Goal: Information Seeking & Learning: Learn about a topic

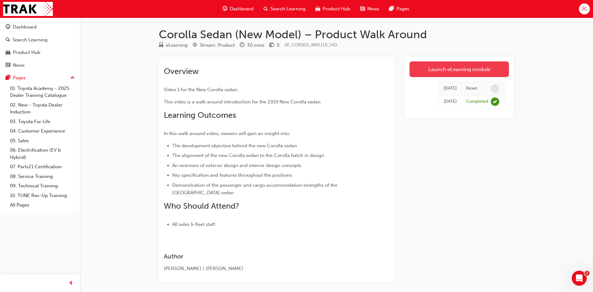
click at [458, 66] on link "Launch eLearning module" at bounding box center [459, 69] width 99 height 16
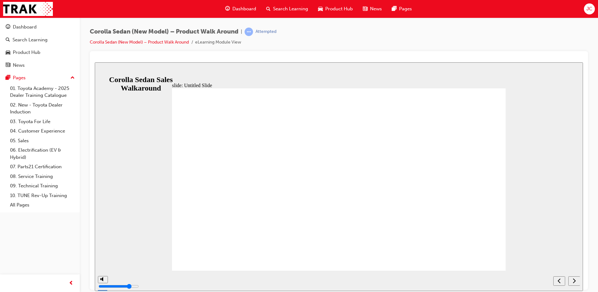
click at [575, 279] on icon "next" at bounding box center [574, 280] width 3 height 6
type input "8300"
type input "9"
type input "8300"
type input "10"
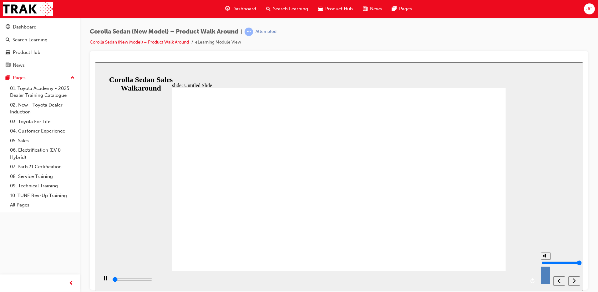
type input "8800"
drag, startPoint x: 546, startPoint y: 256, endPoint x: 546, endPoint y: 247, distance: 9.7
type input "10"
click at [546, 260] on input "volume" at bounding box center [561, 262] width 40 height 5
type input "12500"
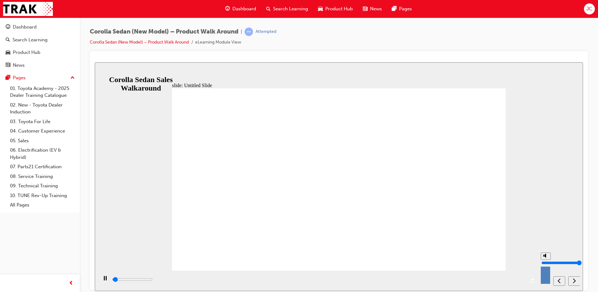
type input "9"
type input "13800"
type input "8"
type input "14300"
drag, startPoint x: 546, startPoint y: 252, endPoint x: 546, endPoint y: 256, distance: 3.8
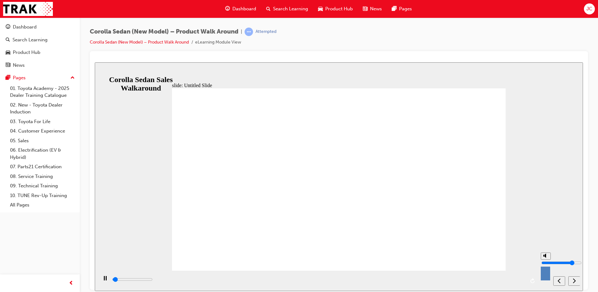
type input "8"
click at [546, 260] on input "volume" at bounding box center [561, 262] width 40 height 5
type input "689400"
click at [576, 279] on div "next" at bounding box center [574, 280] width 7 height 7
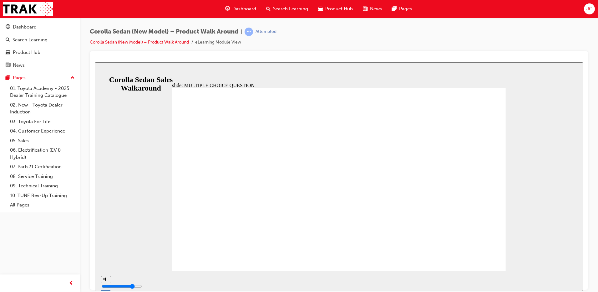
radio input "true"
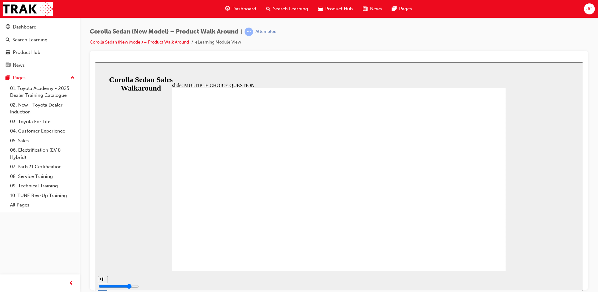
radio input "true"
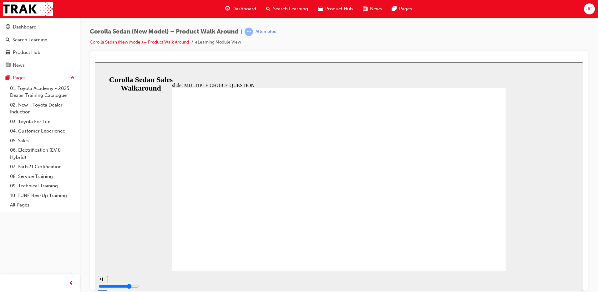
radio input "true"
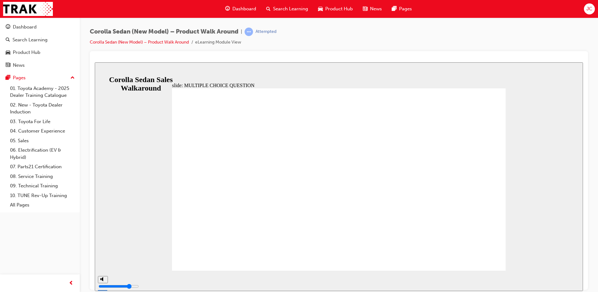
radio input "true"
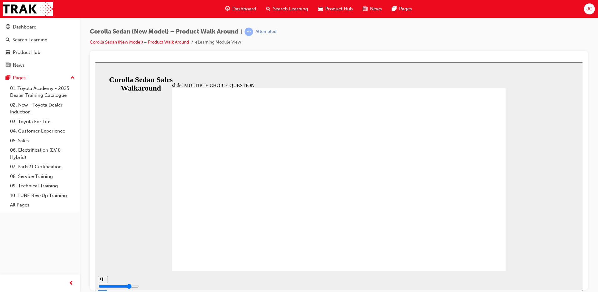
radio input "true"
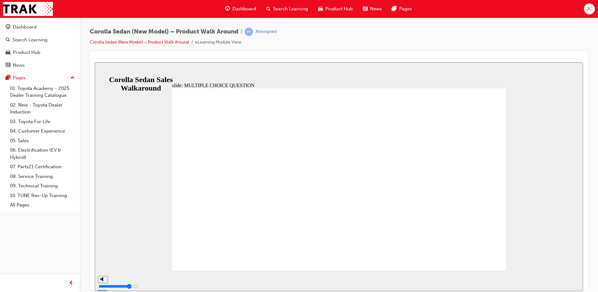
radio input "true"
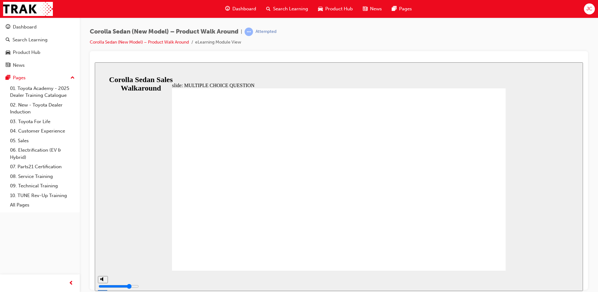
radio input "true"
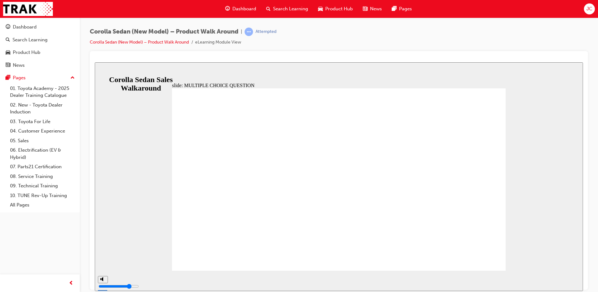
radio input "true"
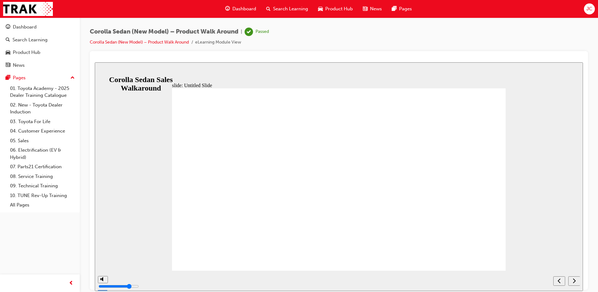
click at [576, 284] on button "next" at bounding box center [574, 280] width 12 height 9
click at [576, 282] on div "next" at bounding box center [574, 280] width 7 height 7
click at [575, 282] on icon "next" at bounding box center [574, 280] width 3 height 6
click at [574, 283] on icon "next" at bounding box center [574, 280] width 3 height 6
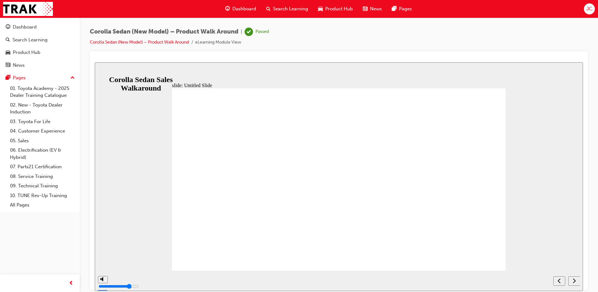
click at [574, 283] on icon "next" at bounding box center [574, 280] width 3 height 6
click at [127, 40] on link "Corolla Sedan (New Model) – Product Walk Around" at bounding box center [139, 41] width 99 height 5
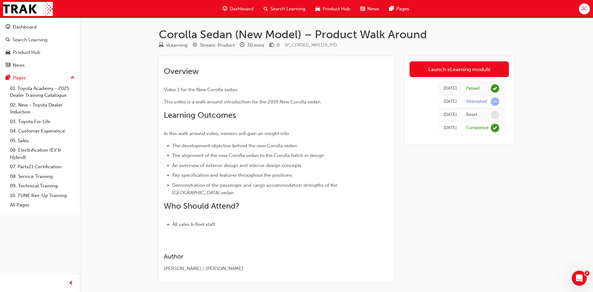
click at [299, 8] on span "Search Learning" at bounding box center [288, 8] width 35 height 7
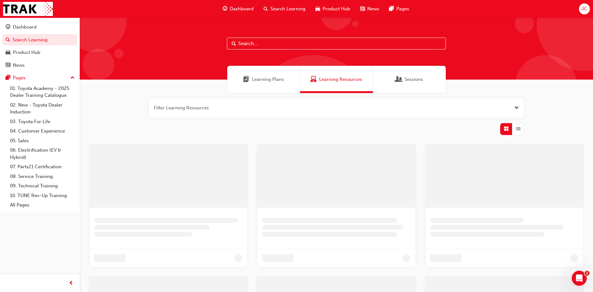
click at [246, 47] on input "text" at bounding box center [336, 44] width 219 height 12
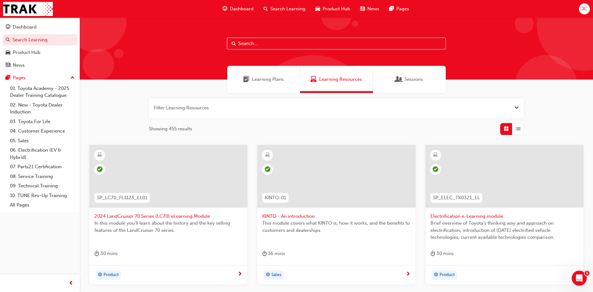
paste input "SP_COROLLA_NM0818_VID"
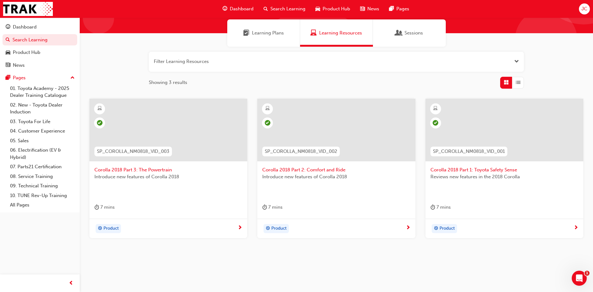
scroll to position [53, 0]
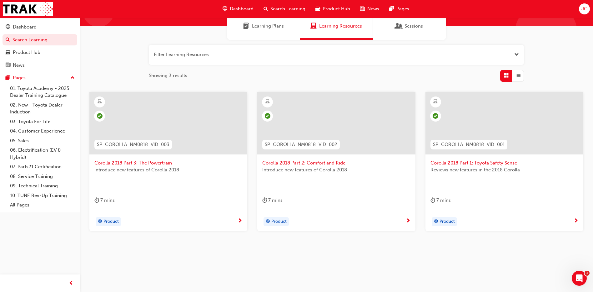
type input "SP_COROLLA_NM0818_VID"
click at [452, 163] on span "Corolla 2018 Part 1: Toyota Safety Sense" at bounding box center [505, 162] width 148 height 7
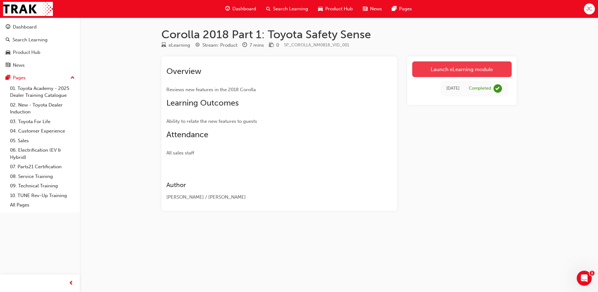
click at [447, 70] on link "Launch eLearning module" at bounding box center [461, 69] width 99 height 16
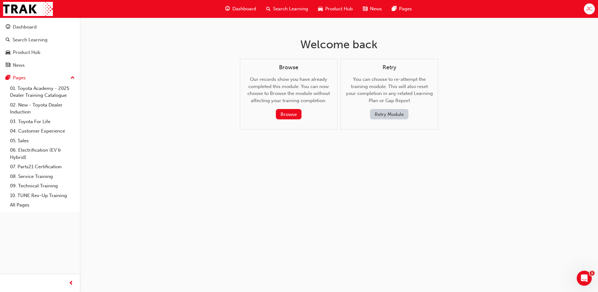
click at [394, 113] on button "Retry Module" at bounding box center [389, 114] width 38 height 10
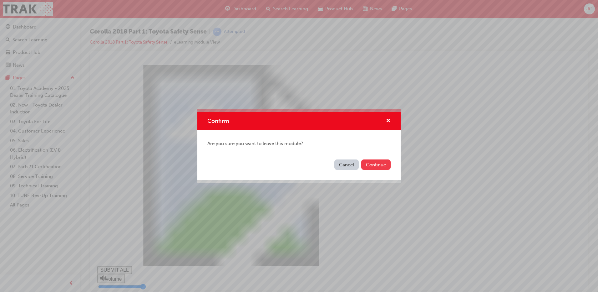
type input "1"
click at [376, 166] on button "Continue" at bounding box center [375, 164] width 29 height 10
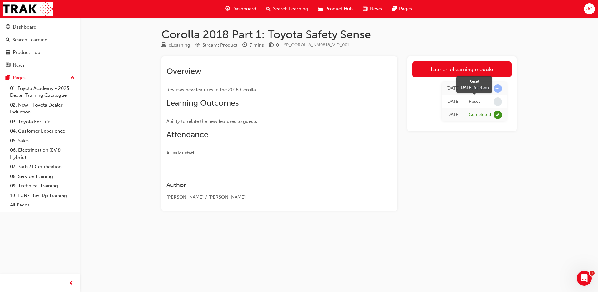
click at [498, 100] on span "learningRecordVerb_NONE-icon" at bounding box center [498, 101] width 8 height 8
click at [475, 103] on div "Reset" at bounding box center [474, 102] width 11 height 6
click at [442, 105] on td "[DATE]" at bounding box center [453, 101] width 23 height 13
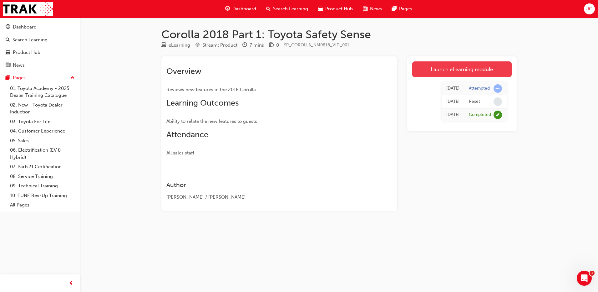
click at [458, 68] on link "Launch eLearning module" at bounding box center [461, 69] width 99 height 16
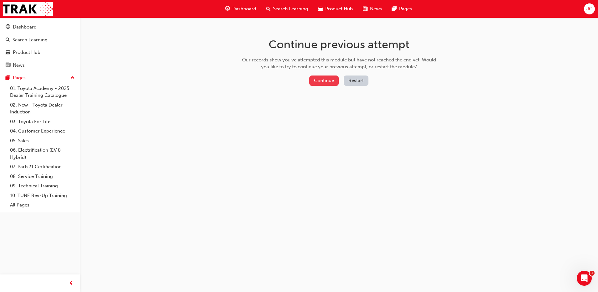
click at [323, 82] on button "Continue" at bounding box center [323, 80] width 29 height 10
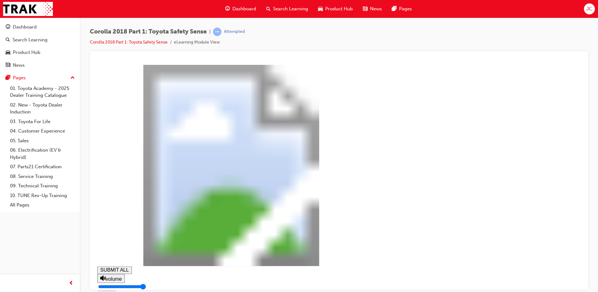
type input "1"
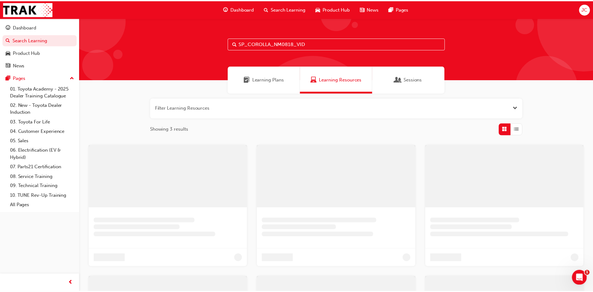
scroll to position [53, 0]
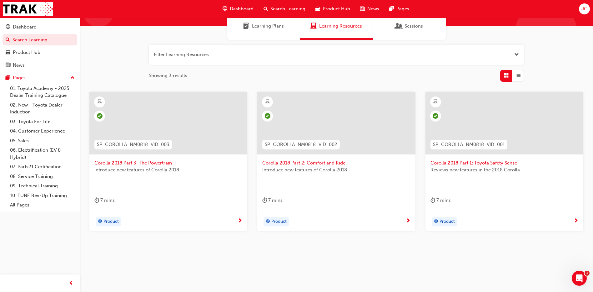
click at [287, 160] on span "Corolla 2018 Part 2: Comfort and Ride" at bounding box center [336, 162] width 148 height 7
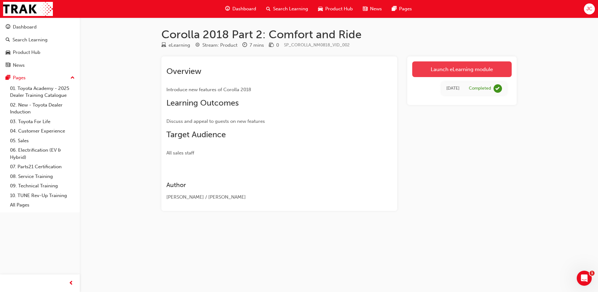
click at [443, 68] on link "Launch eLearning module" at bounding box center [461, 69] width 99 height 16
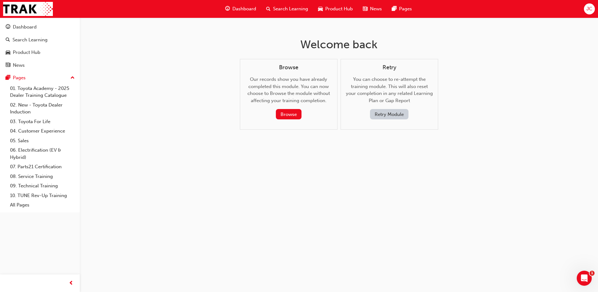
click at [389, 115] on button "Retry Module" at bounding box center [389, 114] width 38 height 10
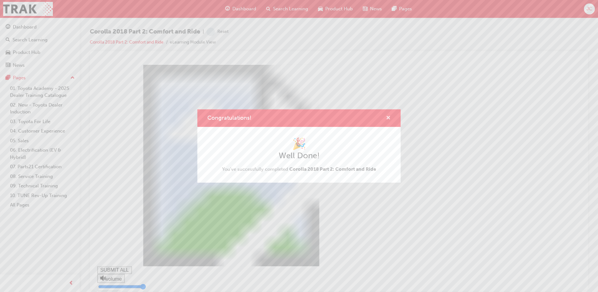
click at [389, 116] on span "cross-icon" at bounding box center [388, 118] width 5 height 6
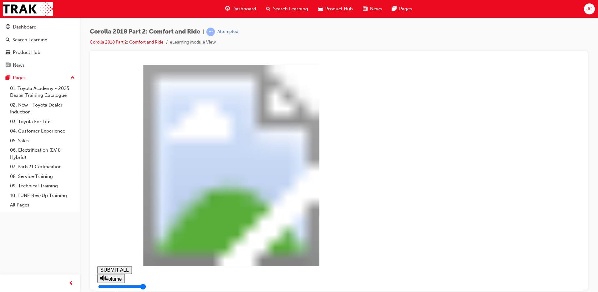
type input "0.056"
type input "0"
type input "0.058"
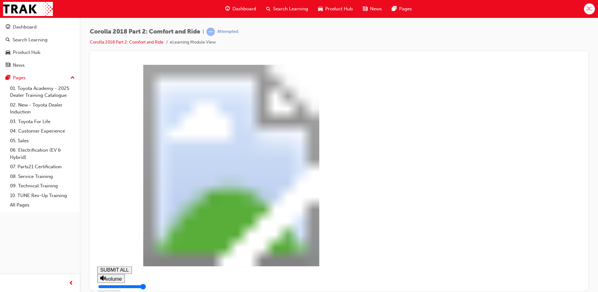
type input "0"
type input "0.059"
type input "1"
type input "0.06"
type input "1"
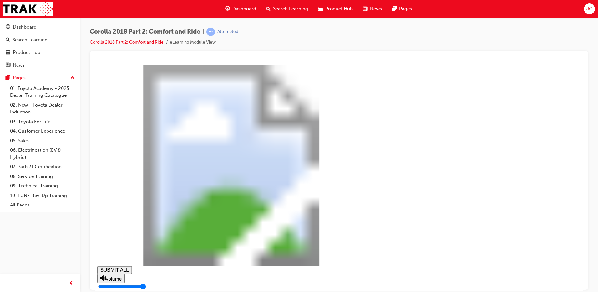
type input "0.061"
type input "1"
type input "0.063"
type input "2"
type input "0.064"
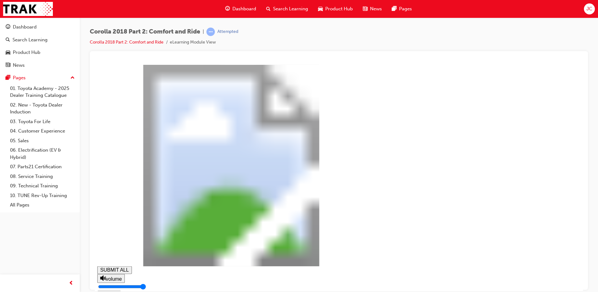
type input "2"
type input "0.065"
type input "2"
type input "0.067"
type input "2"
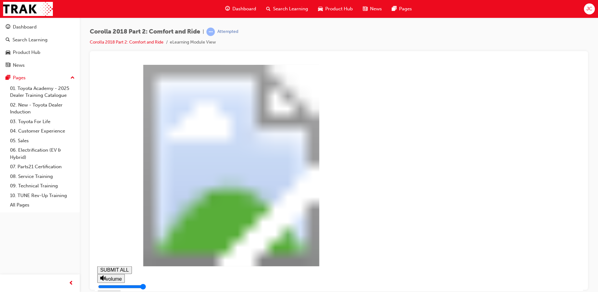
type input "0.068"
type input "3"
type input "0.069"
type input "3"
type input "0.071"
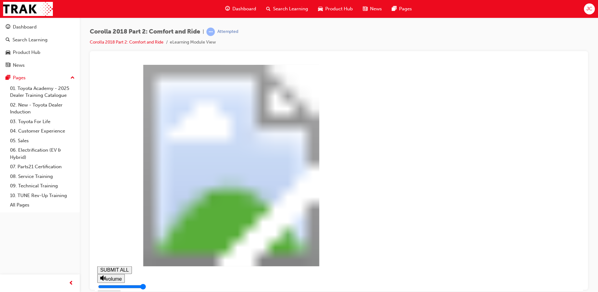
type input "3"
type input "0.072"
type input "3"
type input "0.073"
type input "4"
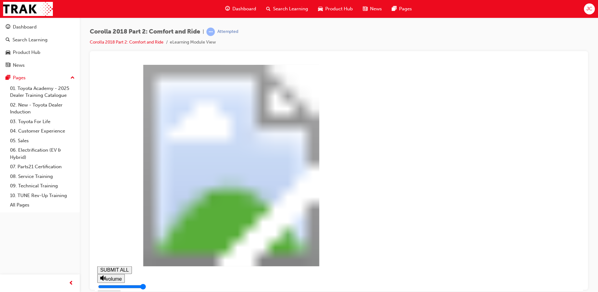
type input "0.074"
type input "4"
type input "0.076"
type input "4"
type input "0.077"
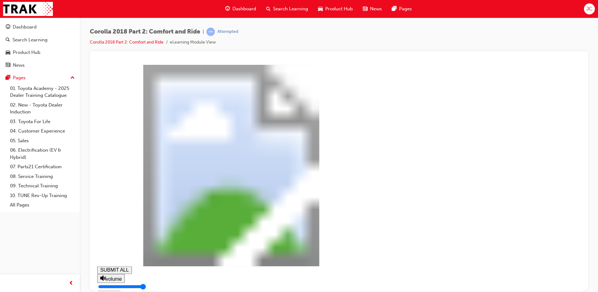
type input "4"
type input "0.078"
type input "5"
type input "0.08"
type input "5"
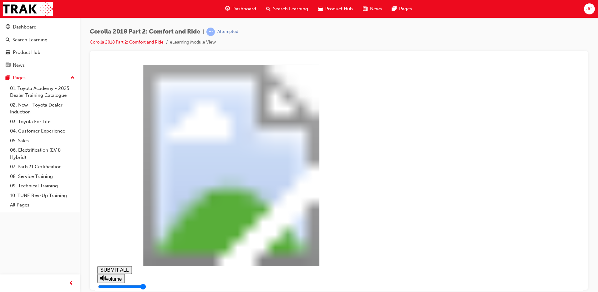
type input "0.081"
type input "5"
type input "0.082"
type input "6"
type input "0.084"
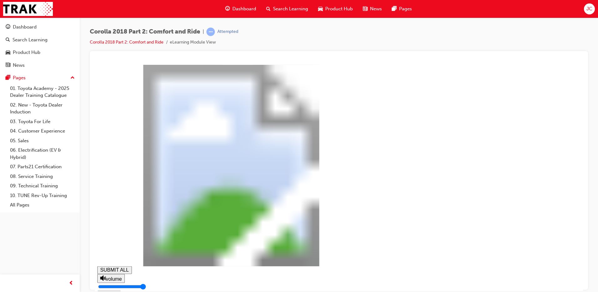
type input "6"
type input "0.085"
type input "6"
type input "0.086"
type input "6"
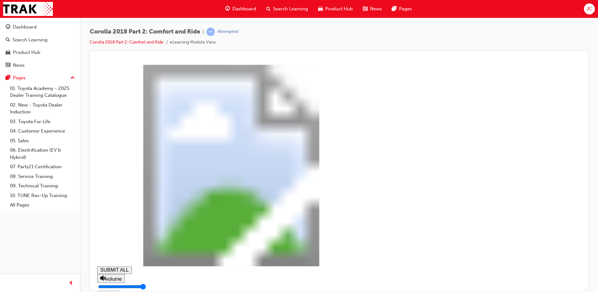
type input "0.088"
type input "7"
type input "0.089"
type input "7"
type input "0.09"
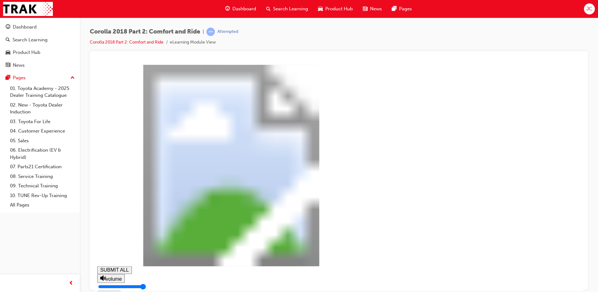
type input "7"
type input "0.091"
type input "7"
type input "0.093"
type input "8"
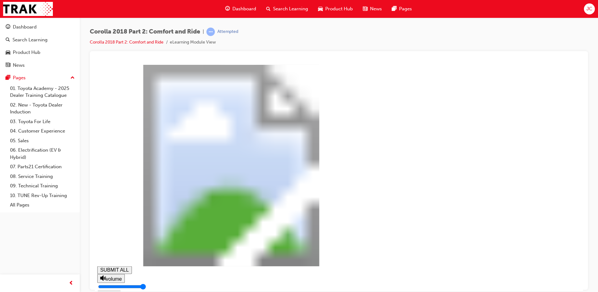
type input "0.094"
type input "8"
type input "0.095"
type input "8"
type input "0.097"
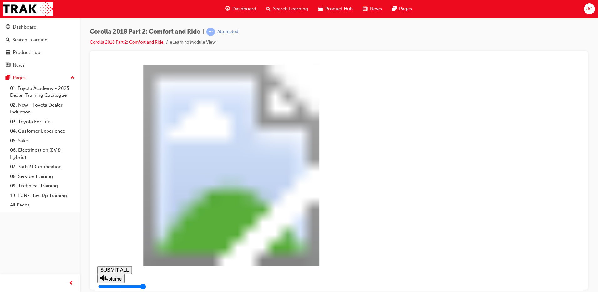
type input "8"
type input "0.098"
type input "9"
type input "0.099"
type input "9"
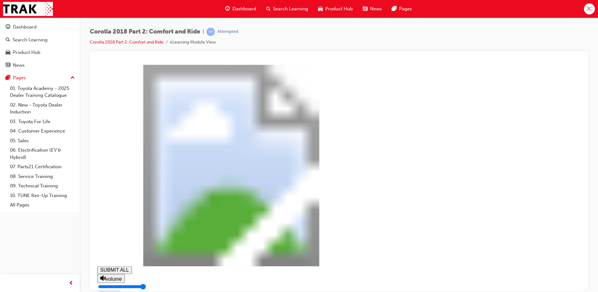
type input "0.101"
type input "9"
type input "0.102"
type input "10"
type input "0.103"
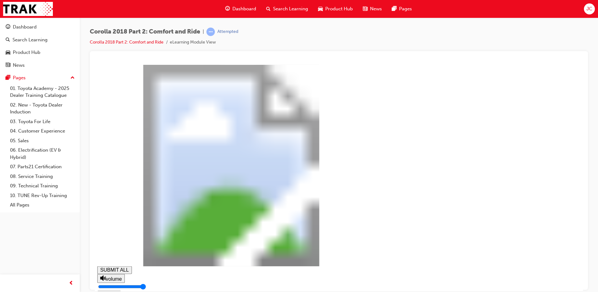
type input "10"
type input "0.104"
type input "10"
type input "0.106"
type input "10"
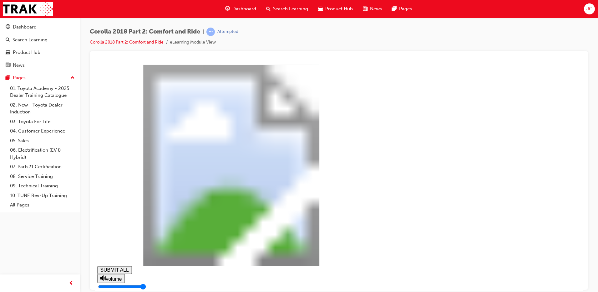
type input "0.107"
type input "11"
type input "0.108"
type input "11"
type input "0.11"
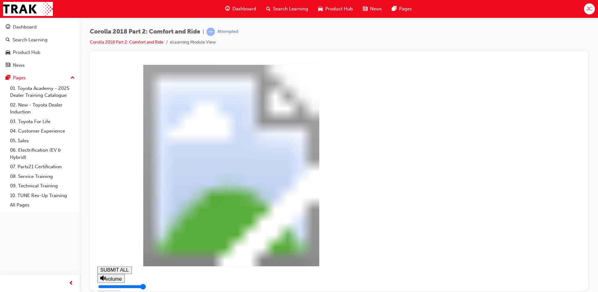
type input "11"
type input "0.111"
type input "11"
type input "0.112"
type input "12"
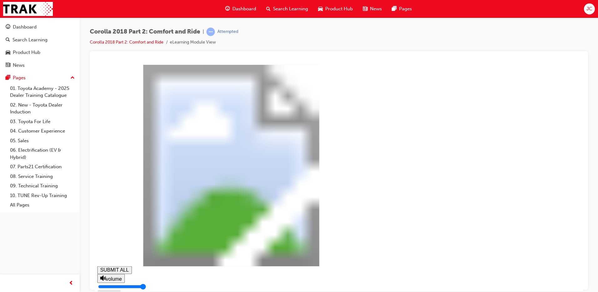
type input "0.114"
type input "12"
type input "0.115"
type input "12"
type input "0.116"
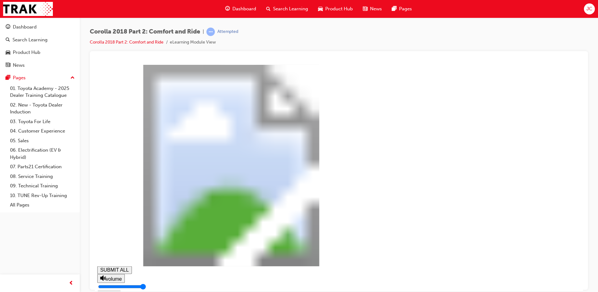
type input "12"
type input "0.117"
type input "13"
type input "0.119"
type input "13"
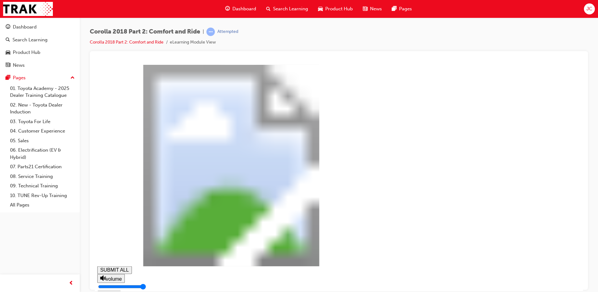
type input "0.12"
type input "13"
type input "0.121"
type input "14"
type input "0.123"
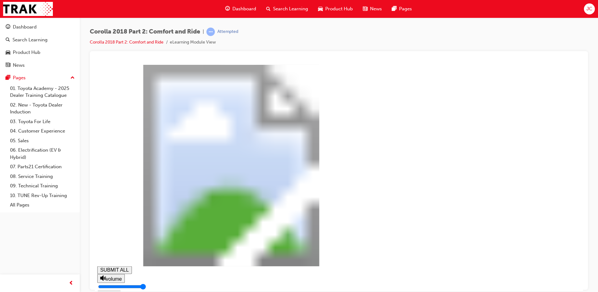
type input "14"
type input "0.124"
type input "14"
type input "0.125"
type input "14"
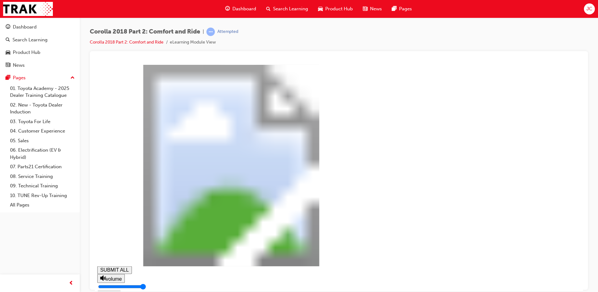
type input "0.127"
type input "15"
type input "0.128"
type input "15"
type input "0.129"
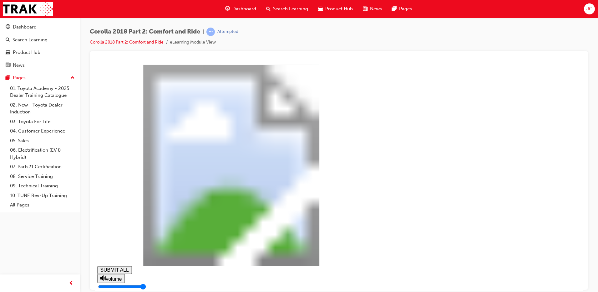
type input "15"
type input "0.131"
type input "15"
type input "0.132"
type input "16"
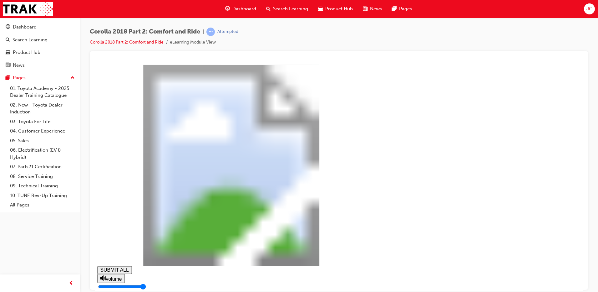
type input "0.133"
type input "16"
type input "0.134"
type input "16"
type input "0.136"
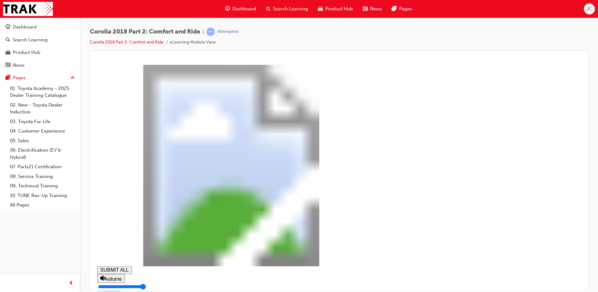
type input "16"
type input "0.137"
type input "17"
type input "0.138"
type input "17"
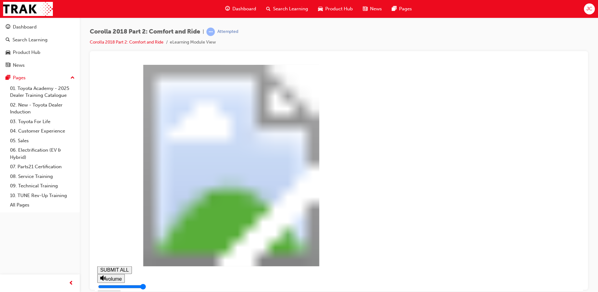
type input "0.14"
type input "17"
type input "0.141"
type input "17"
type input "0.142"
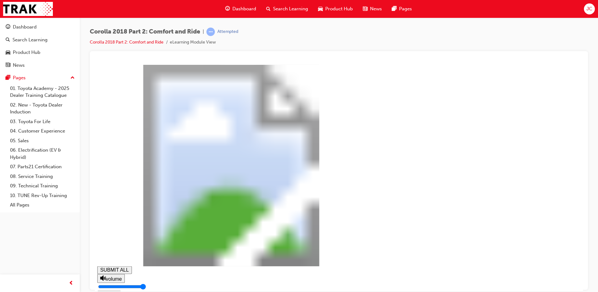
type input "18"
type input "0.144"
type input "18"
type input "0.145"
type input "18"
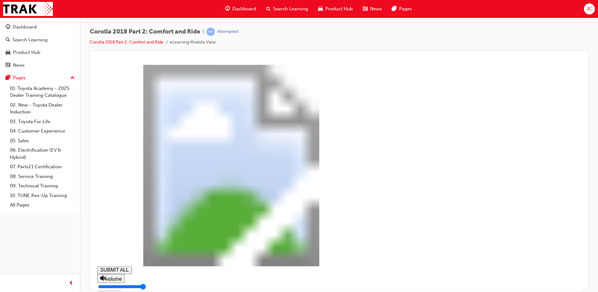
type input "0.146"
type input "19"
type input "0.147"
type input "19"
type input "0.149"
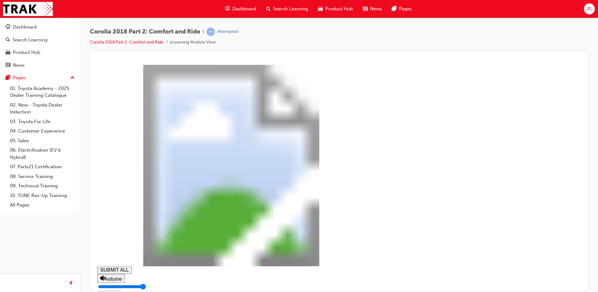
type input "19"
type input "0.15"
type input "19"
type input "0.151"
type input "20"
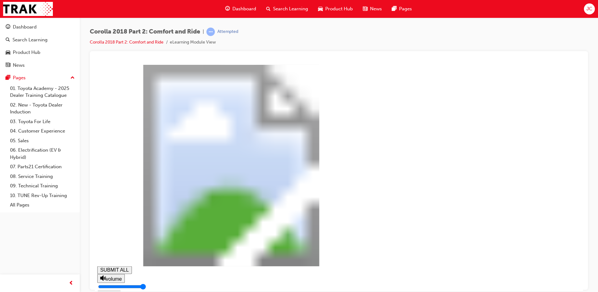
type input "0.153"
type input "20"
type input "0.154"
type input "20"
type input "0.155"
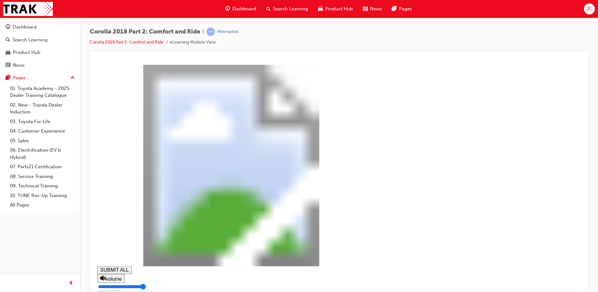
type input "20"
type input "0.157"
type input "21"
type input "0.158"
type input "21"
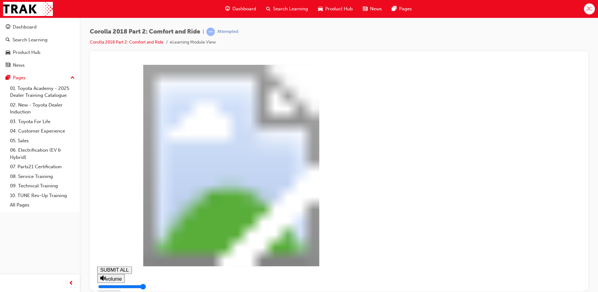
type input "0.159"
type input "21"
type input "0.16"
type input "21"
type input "0.162"
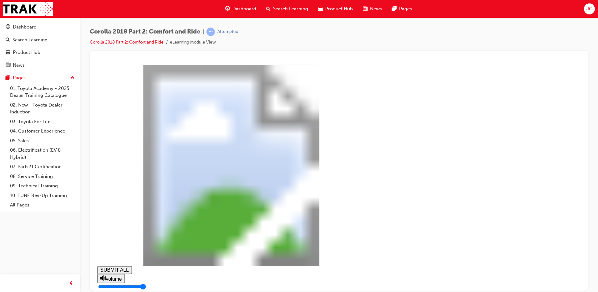
type input "22"
type input "0.163"
type input "22"
type input "0.164"
type input "22"
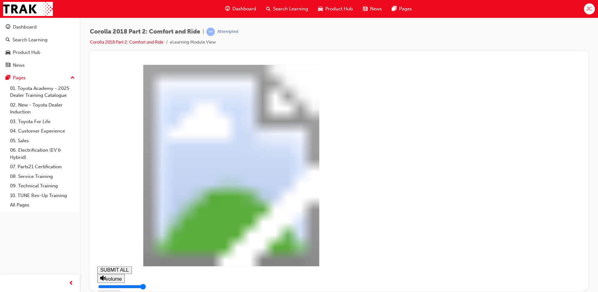
type input "0.166"
type input "23"
type input "0.167"
type input "23"
type input "0.168"
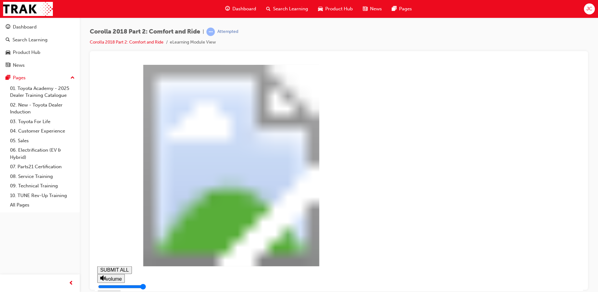
type input "23"
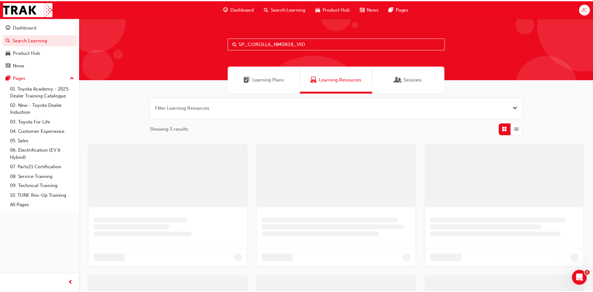
scroll to position [53, 0]
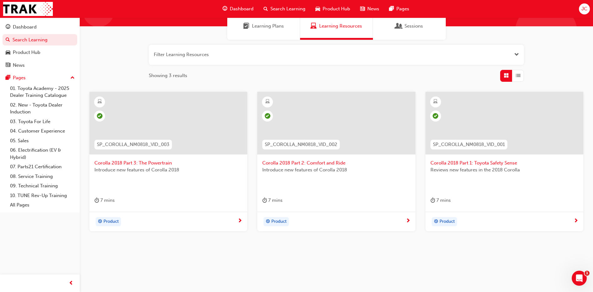
click at [128, 162] on span "Corolla 2018 Part 3: The Powertrain" at bounding box center [168, 162] width 148 height 7
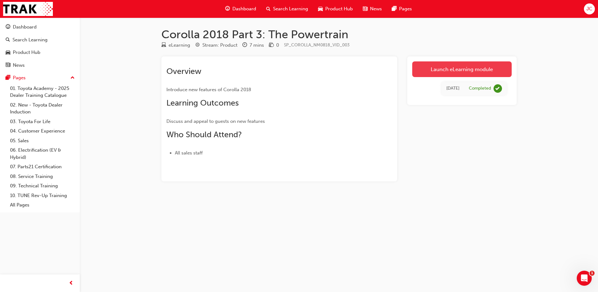
click at [440, 73] on link "Launch eLearning module" at bounding box center [461, 69] width 99 height 16
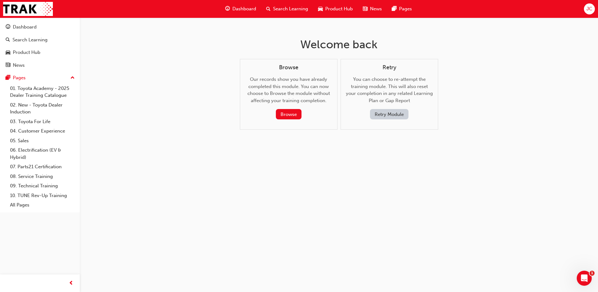
click at [384, 115] on button "Retry Module" at bounding box center [389, 114] width 38 height 10
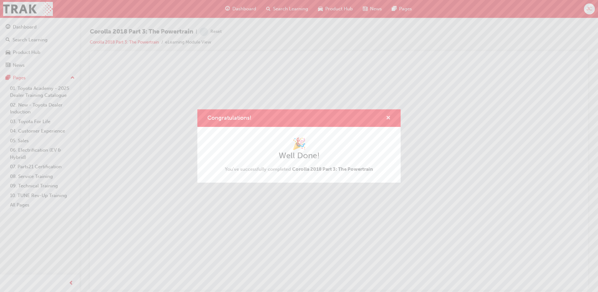
click at [389, 117] on span "cross-icon" at bounding box center [388, 118] width 5 height 6
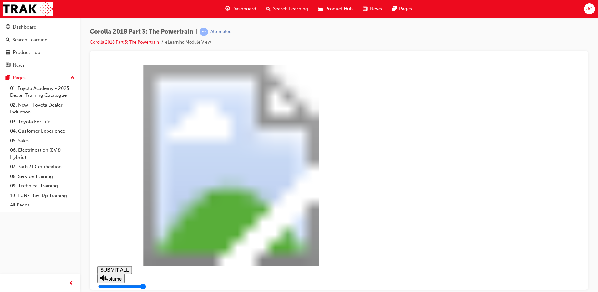
click at [102, 291] on rect at bounding box center [101, 293] width 2 height 5
click at [104, 291] on icon at bounding box center [102, 293] width 4 height 4
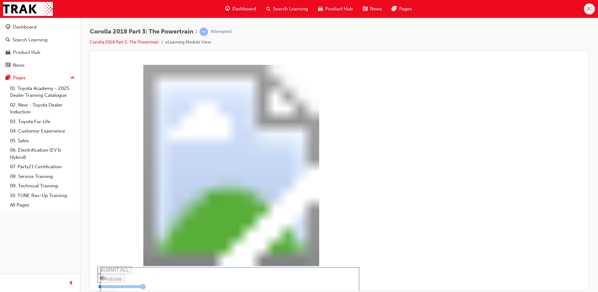
click at [373, 285] on div "Question 2 Tell her she’s better o in a manual. The CVT has better torque so i…" at bounding box center [235, 193] width 276 height 259
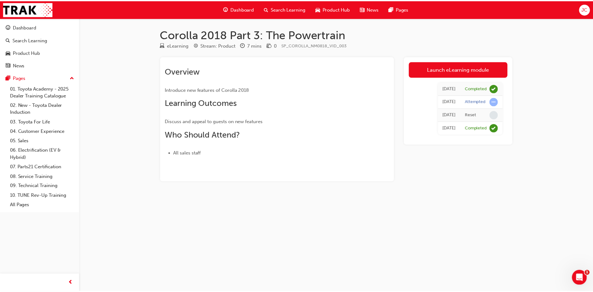
scroll to position [53, 0]
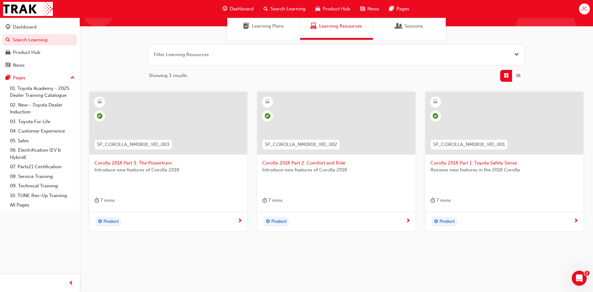
click at [197, 119] on div at bounding box center [168, 123] width 158 height 63
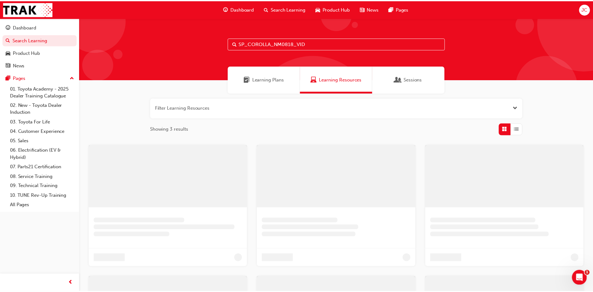
scroll to position [53, 0]
